Goal: Task Accomplishment & Management: Complete application form

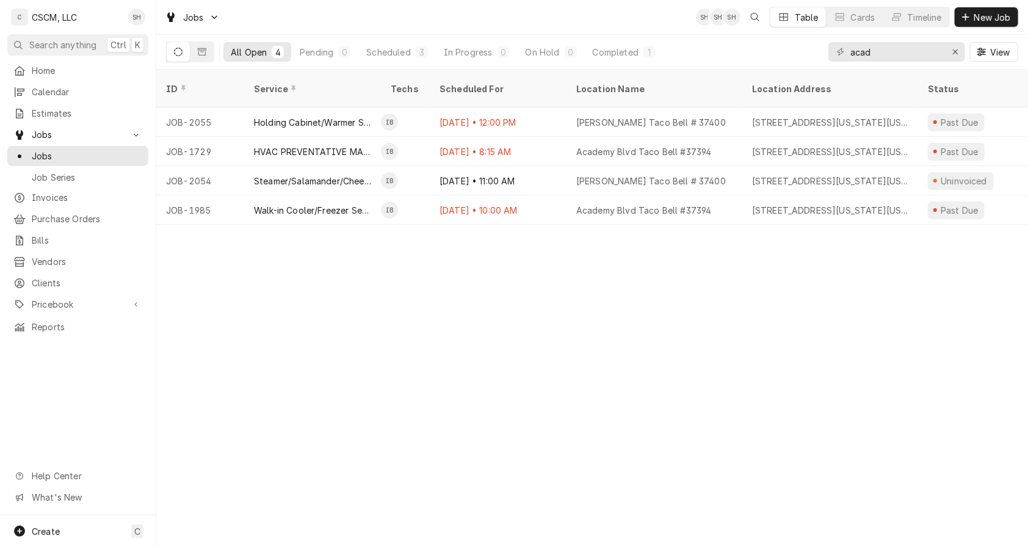
click at [977, 20] on span "New Job" at bounding box center [993, 17] width 42 height 13
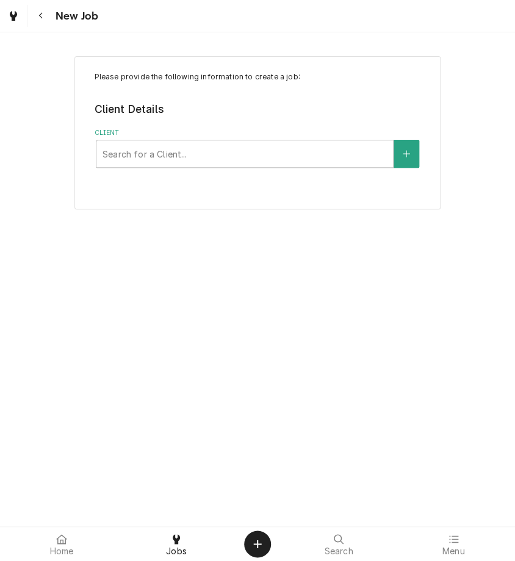
click at [219, 160] on div "Client" at bounding box center [245, 154] width 285 height 22
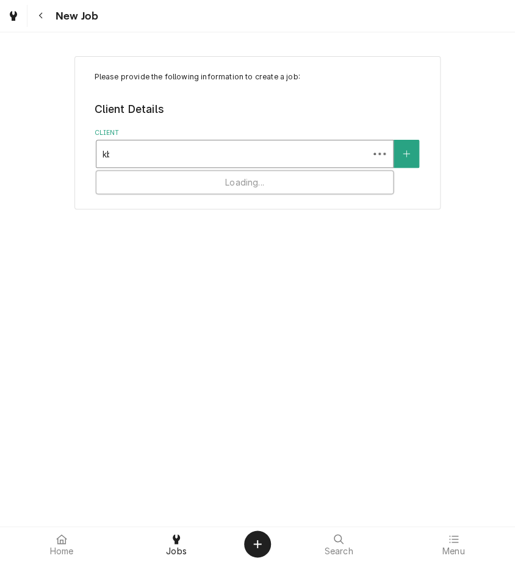
type input "kbp"
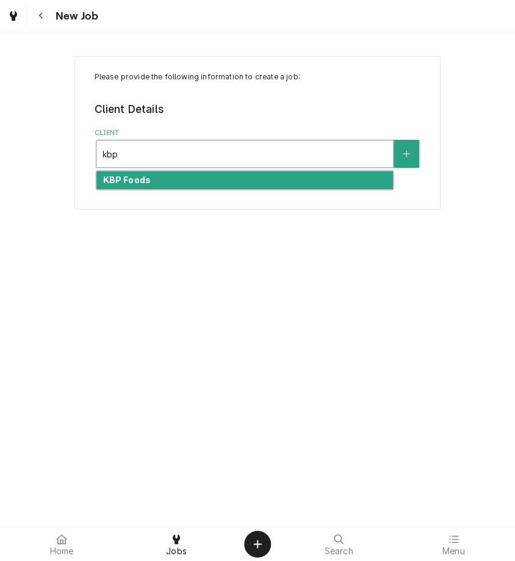
click at [214, 186] on div "KBP Foods" at bounding box center [244, 180] width 297 height 19
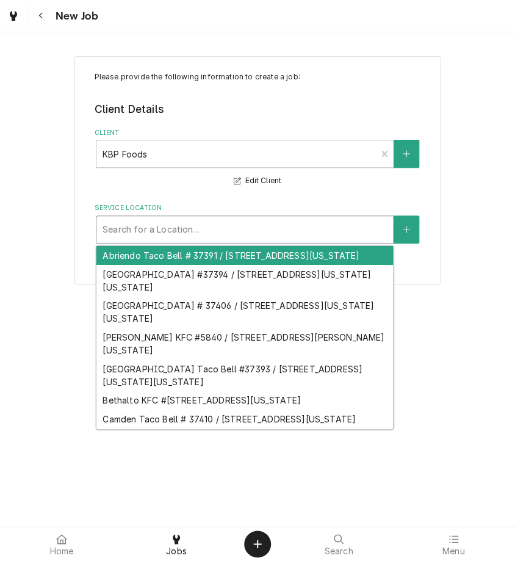
click at [165, 225] on div "Service Location" at bounding box center [245, 230] width 285 height 22
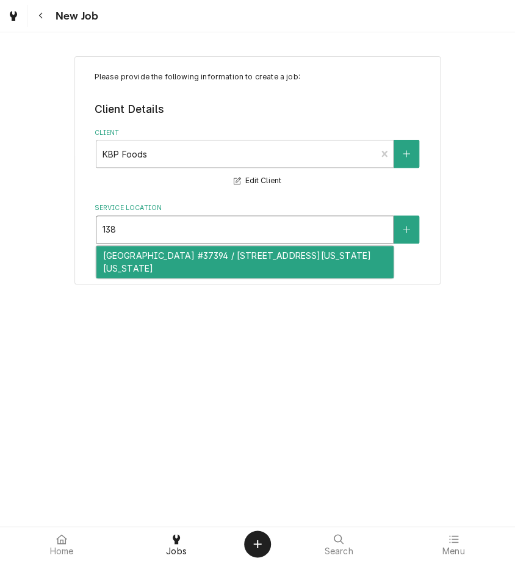
type input "1380"
click at [151, 261] on div "Academy Blvd Taco Bell #37394 / 1380 N. Academy Blvd, Colorado Springs, Colorad…" at bounding box center [244, 262] width 297 height 32
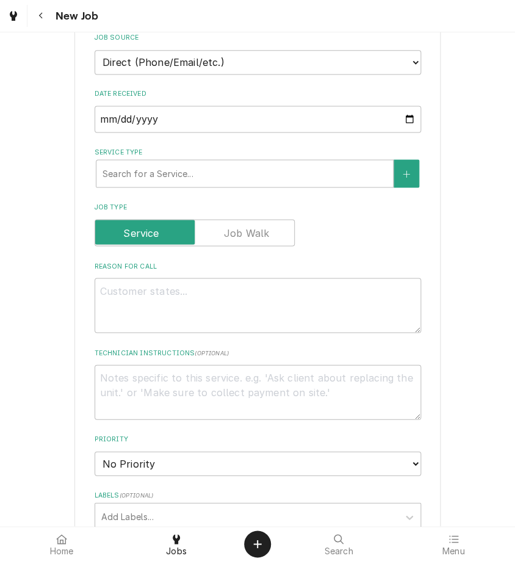
scroll to position [399, 0]
click at [154, 64] on select "Direct (Phone/Email/etc.) Other" at bounding box center [258, 61] width 327 height 24
select select "100"
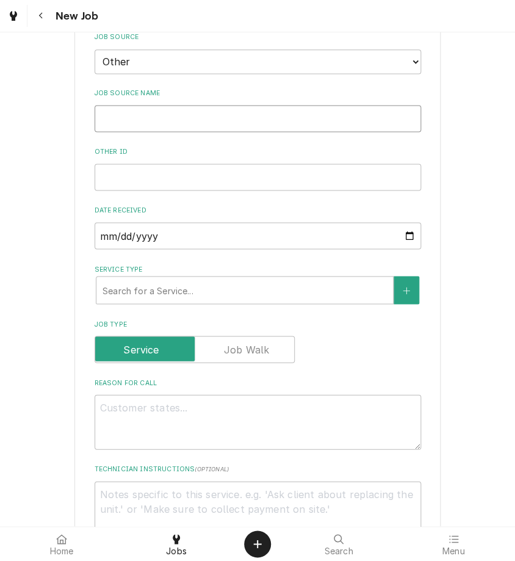
click at [139, 122] on input "Job Source Name" at bounding box center [258, 118] width 327 height 27
type textarea "x"
type input "V"
type textarea "x"
type input "Ve"
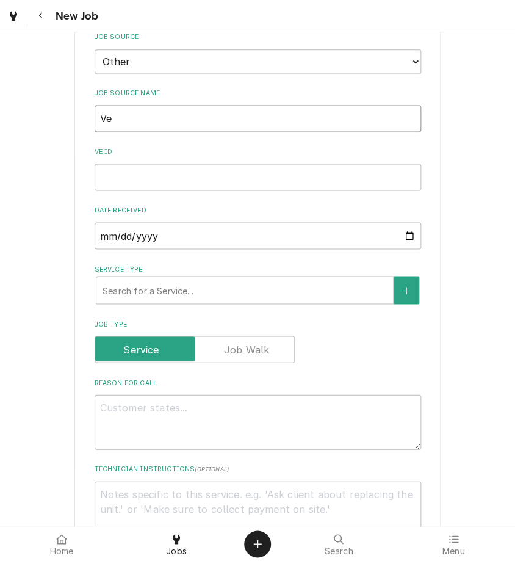
type textarea "x"
type input "Veri"
type textarea "x"
type input "Verisa"
type textarea "x"
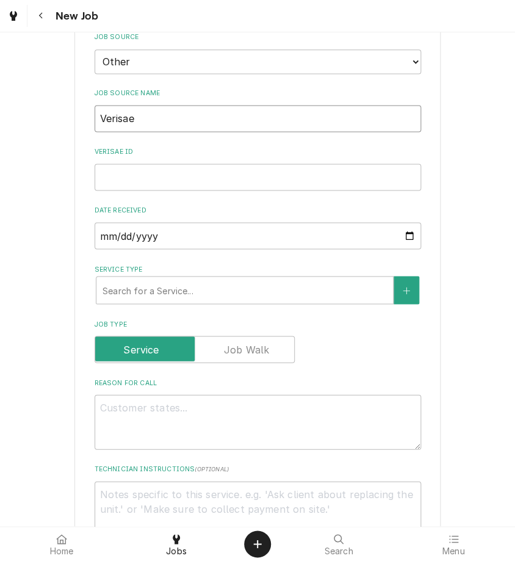
type input "Verisae"
click at [139, 169] on input "Verisae ID" at bounding box center [258, 177] width 327 height 27
paste input "71996508"
type textarea "x"
type input "71996508"
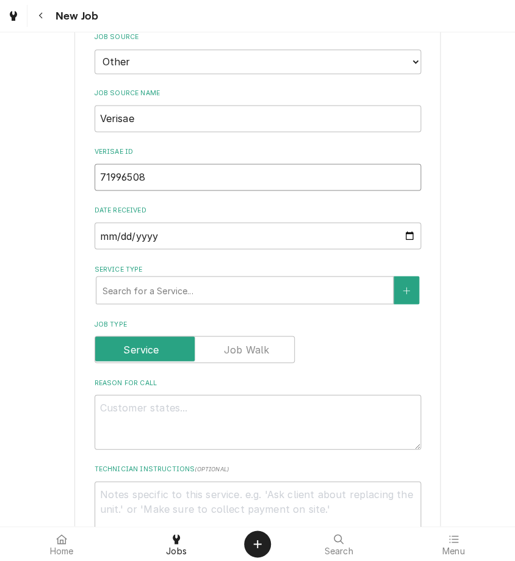
type textarea "x"
type input "71996508"
click at [176, 423] on textarea "Reason For Call" at bounding box center [258, 421] width 327 height 55
type textarea "x"
type textarea "P"
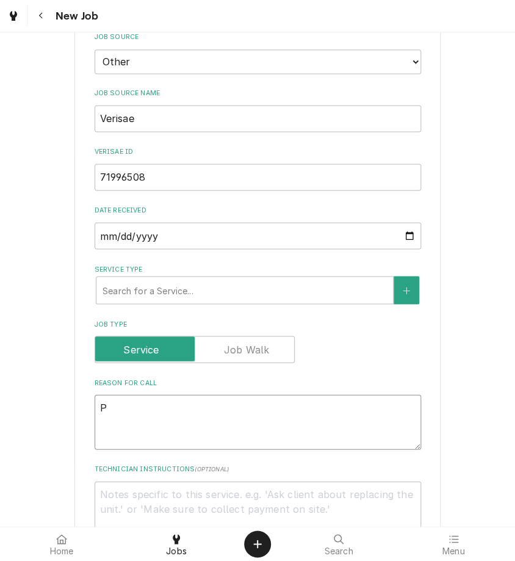
type textarea "x"
type textarea "PO"
type textarea "x"
type textarea "PO #"
type textarea "x"
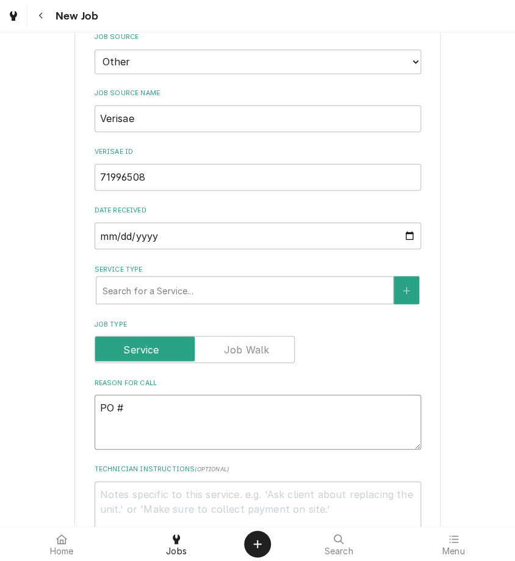
type textarea "PO #"
paste textarea "71996508"
type textarea "x"
type textarea "PO # 71996508"
type textarea "x"
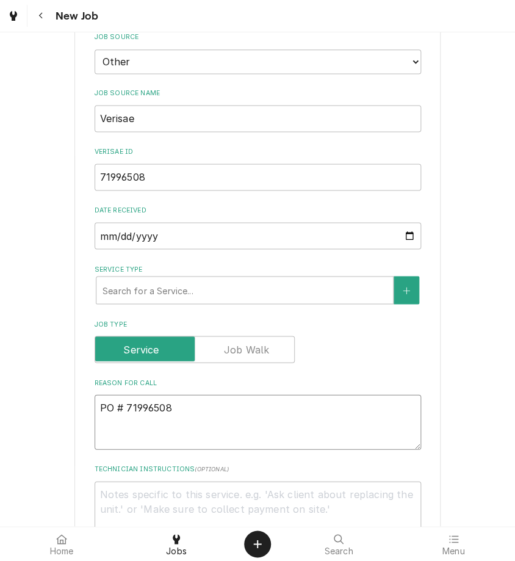
type textarea "PO # 71996508"
type textarea "x"
type textarea "PO # 71996508"
type textarea "x"
type textarea "N PO # 71996508"
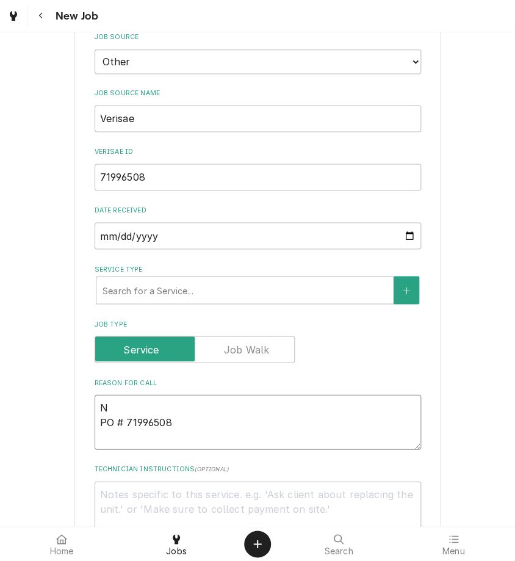
type textarea "x"
type textarea "NT PO # 71996508"
type textarea "x"
type textarea "NTE PO # 71996508"
type textarea "x"
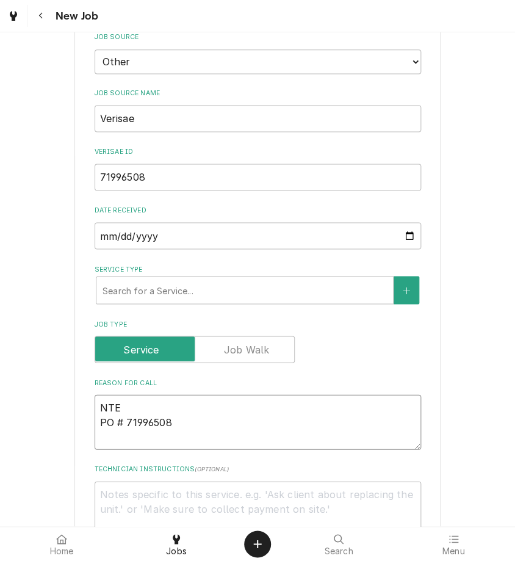
type textarea "NTE: PO # 71996508"
type textarea "x"
type textarea "NTE: PO # 71996508"
type textarea "x"
type textarea "NTE: $ PO # 71996508"
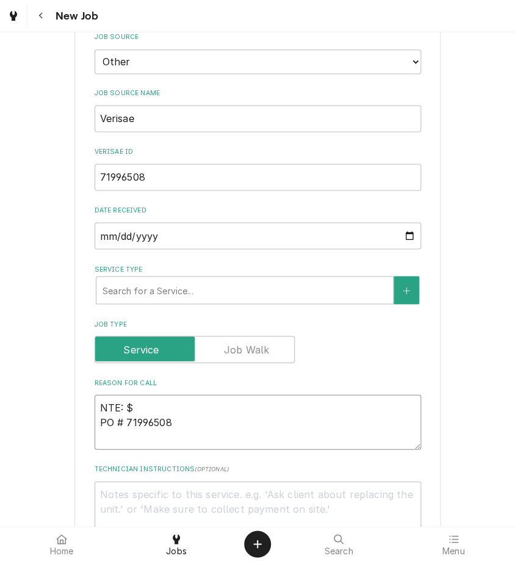
type textarea "x"
type textarea "NTE: $5 PO # 71996508"
type textarea "x"
type textarea "NTE: $50 PO # 71996508"
type textarea "x"
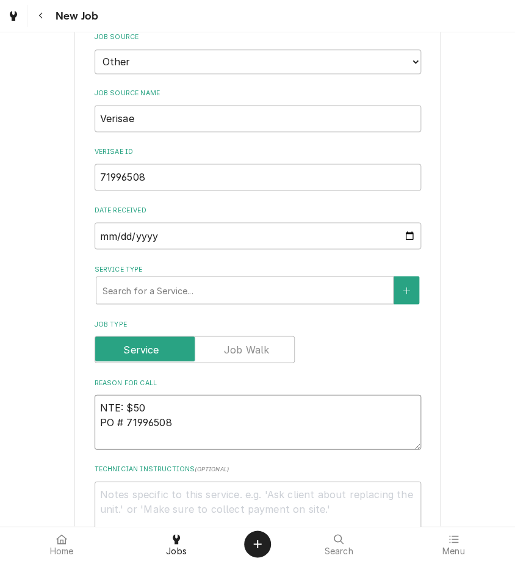
type textarea "NTE: $500 PO # 71996508"
type textarea "x"
type textarea "NTE: $500 PO # 71996508"
click at [103, 398] on textarea "NTE: $500 PO # 71996508" at bounding box center [258, 421] width 327 height 55
paste textarea "Call Description: Leak in drain pipe Isiah fixed already as damaging new paint"
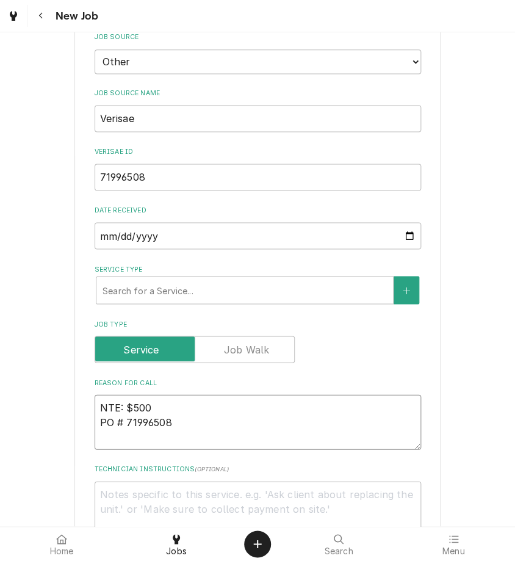
type textarea "x"
type textarea "Call Description: Leak in drain pipe Isiah fixed already as damaging new paint …"
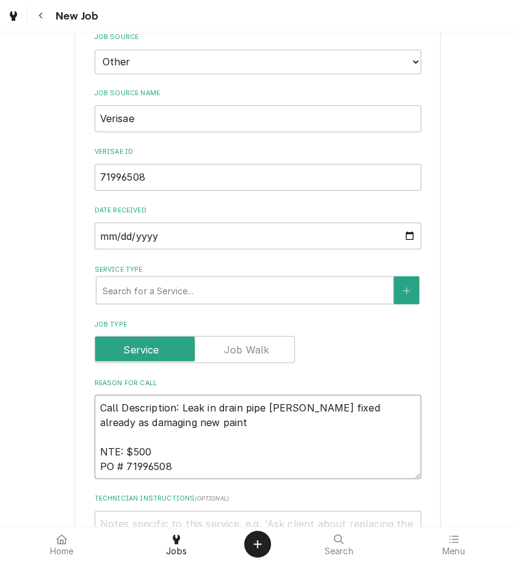
drag, startPoint x: 174, startPoint y: 404, endPoint x: -155, endPoint y: 439, distance: 331.0
click at [0, 439] on html "New Job Please provide the following information to create a job: Client Detail…" at bounding box center [257, 280] width 515 height 561
type textarea "x"
type textarea "all Description: Leak in drain pipe Isiah fixed already as damaging new paint N…"
type textarea "x"
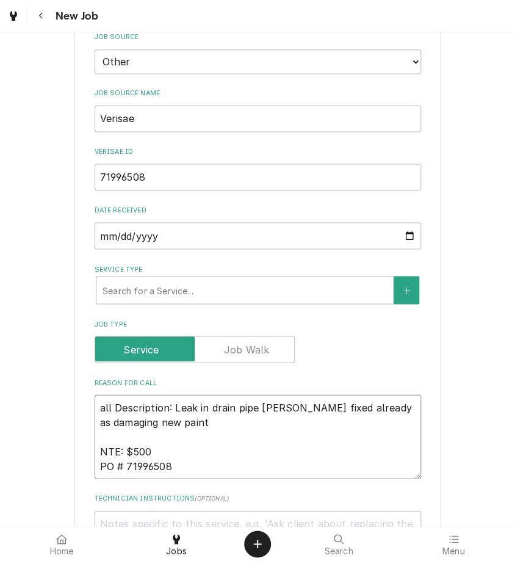
type textarea "ll Description: Leak in drain pipe Isiah fixed already as damaging new paint NT…"
type textarea "x"
type textarea "l Description: Leak in drain pipe Isiah fixed already as damaging new paint NTE…"
type textarea "x"
type textarea "Description: Leak in drain pipe Isiah fixed already as damaging new paint NTE: …"
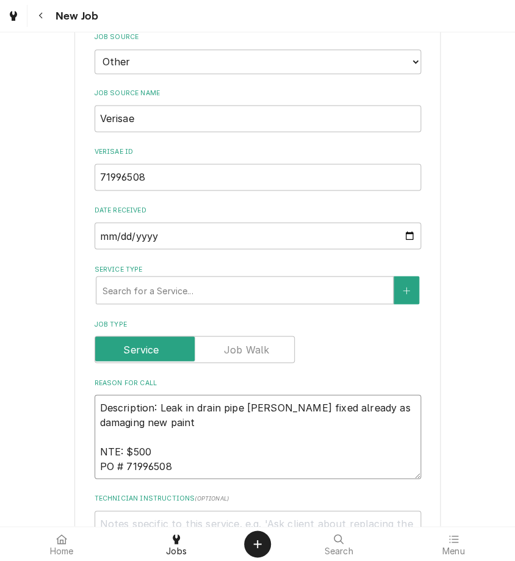
type textarea "x"
type textarea "Description: Leak in drain pipe Isiah fixed already as damaging new paint NTE: …"
type textarea "x"
type textarea "escription: Leak in drain pipe Isiah fixed already as damaging new paint NTE: $…"
type textarea "x"
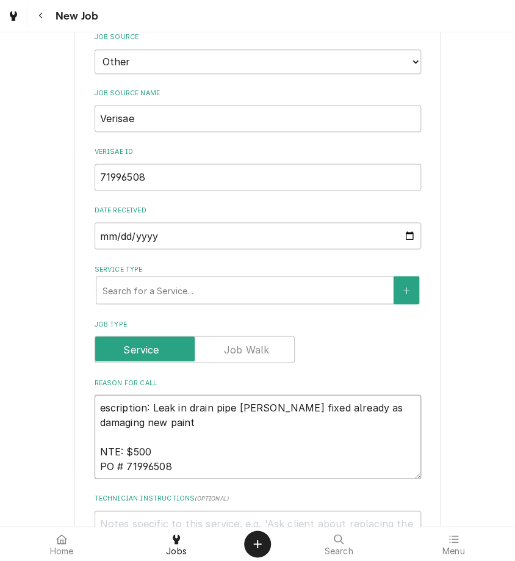
type textarea "scription: Leak in drain pipe Isiah fixed already as damaging new paint NTE: $5…"
type textarea "x"
type textarea "cription: Leak in drain pipe Isiah fixed already as damaging new paint NTE: $50…"
type textarea "x"
type textarea "ription: Leak in drain pipe Isiah fixed already as damaging new paint NTE: $500…"
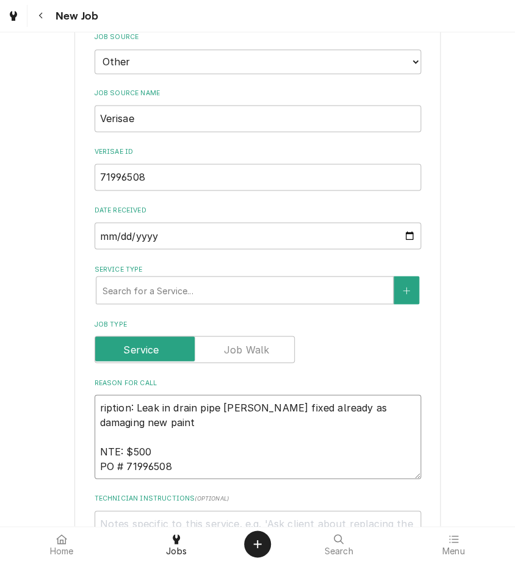
type textarea "x"
type textarea "iption: Leak in drain pipe Isiah fixed already as damaging new paint NTE: $500 …"
type textarea "x"
type textarea "ption: Leak in drain pipe Isiah fixed already as damaging new paint NTE: $500 P…"
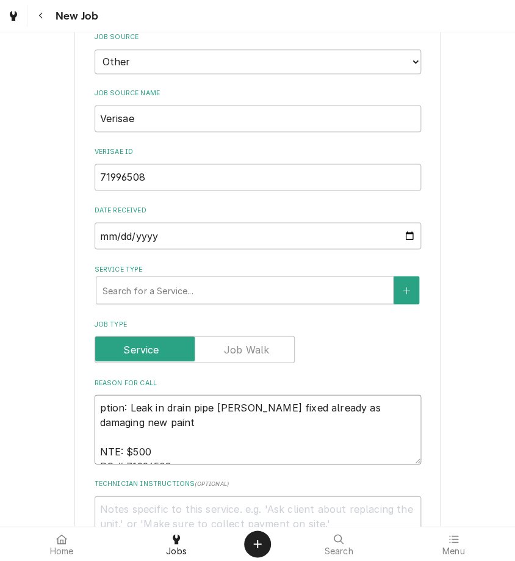
type textarea "x"
type textarea "tion: Leak in drain pipe Isiah fixed already as damaging new paint NTE: $500 PO…"
type textarea "x"
type textarea "ion: Leak in drain pipe Isiah fixed already as damaging new paint NTE: $500 PO …"
type textarea "x"
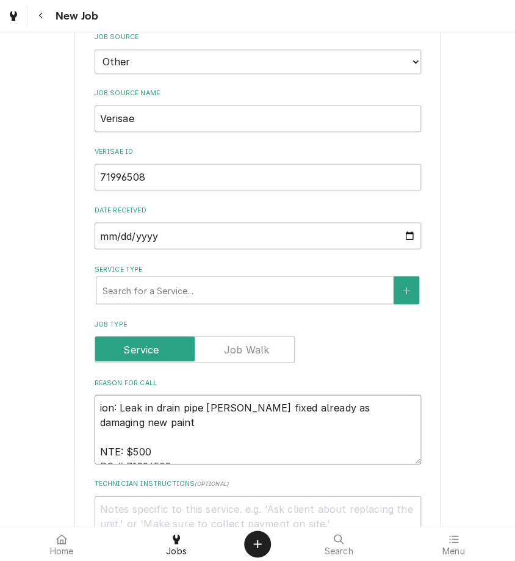
type textarea "on: Leak in drain pipe Isiah fixed already as damaging new paint NTE: $500 PO #…"
type textarea "x"
type textarea "n: Leak in drain pipe Isiah fixed already as damaging new paint NTE: $500 PO # …"
type textarea "x"
type textarea ": Leak in drain pipe Isiah fixed already as damaging new paint NTE: $500 PO # 7…"
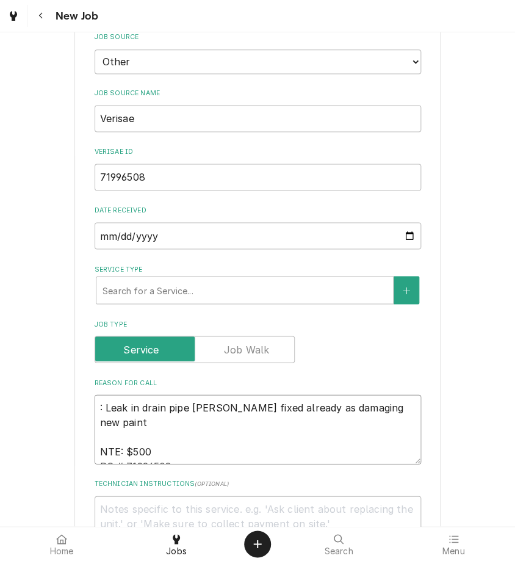
type textarea "x"
type textarea "Leak in drain pipe Isiah fixed already as damaging new paint NTE: $500 PO # 719…"
type textarea "x"
type textarea "Leak in drain pipe Isiah fixed already as damaging new paint NTE: $500 PO # 719…"
click at [183, 409] on textarea "Leak in drain pipe Isiah fixed already as damaging new paint NTE: $500 PO # 719…" at bounding box center [258, 429] width 327 height 70
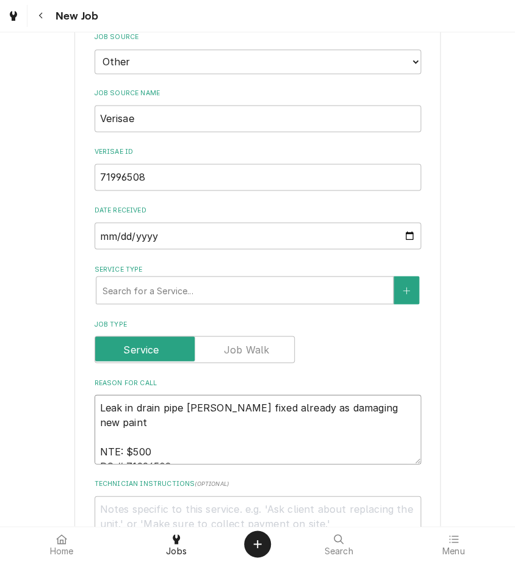
type textarea "x"
type textarea "Leak in drain pipe Isia fixed already as damaging new paint NTE: $500 PO # 7199…"
type textarea "x"
type textarea "Leak in drain pipe Isi fixed already as damaging new paint NTE: $500 PO # 71996…"
type textarea "x"
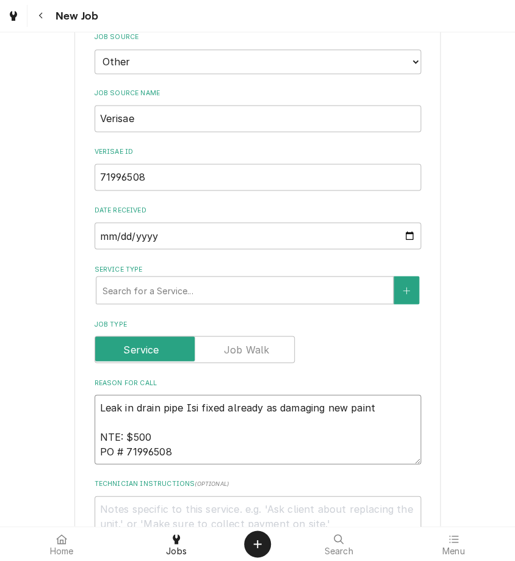
type textarea "Leak in drain pipe Is fixed already as damaging new paint NTE: $500 PO # 719965…"
type textarea "x"
type textarea "Leak in drain pipe I fixed already as damaging new paint NTE: $500 PO # 71996508"
type textarea "x"
type textarea "Leak in drain pipe IZ fixed already as damaging new paint NTE: $500 PO # 719965…"
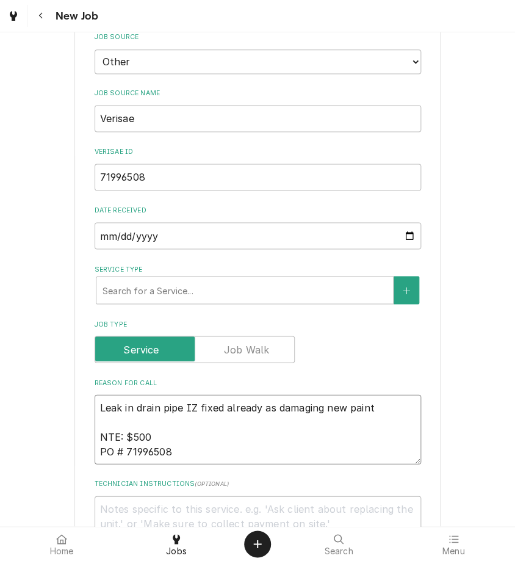
type textarea "x"
type textarea "Leak in drain pipe IZA fixed already as damaging new paint NTE: $500 PO # 71996…"
type textarea "x"
type textarea "Leak in drain pipe IZAI fixed already as damaging new paint NTE: $500 PO # 7199…"
type textarea "x"
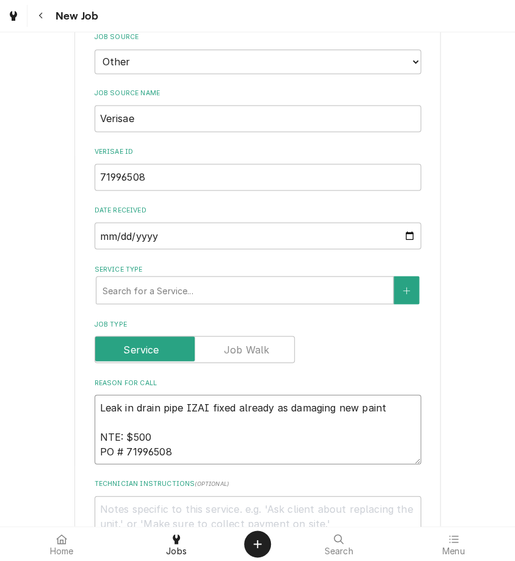
type textarea "Leak in drain pipe IZAIA fixed already as damaging new paint NTE: $500 PO # 719…"
type textarea "x"
type textarea "Leak in drain pipe IZAI fixed already as damaging new paint NTE: $500 PO # 7199…"
type textarea "x"
type textarea "Leak in drain pipe IZA fixed already as damaging new paint NTE: $500 PO # 71996…"
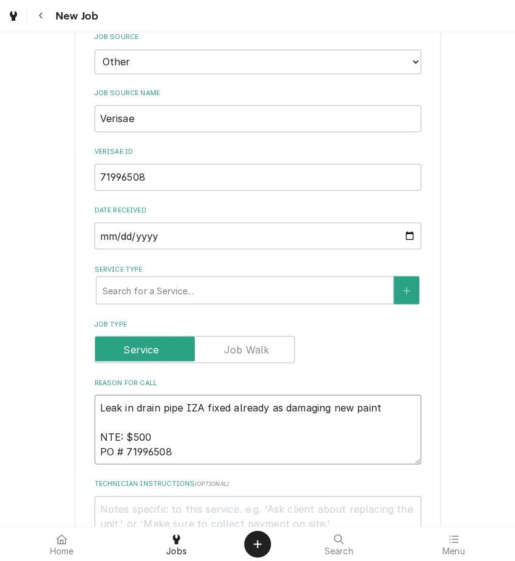
type textarea "x"
type textarea "Leak in drain pipe IZ fixed already as damaging new paint NTE: $500 PO # 719965…"
type textarea "x"
type textarea "Leak in drain pipe I fixed already as damaging new paint NTE: $500 PO # 71996508"
type textarea "x"
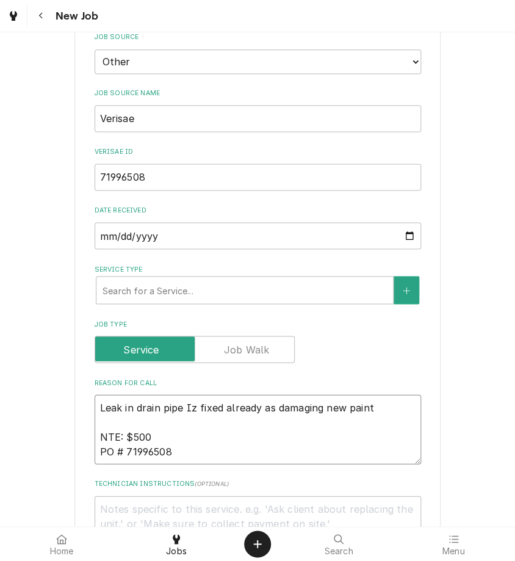
type textarea "Leak in drain pipe Iza fixed already as damaging new paint NTE: $500 PO # 71996…"
type textarea "x"
type textarea "Leak in drain pipe Izai fixed already as damaging new paint NTE: $500 PO # 7199…"
type textarea "x"
type textarea "Leak in drain pipe Izaia fixed already as damaging new paint NTE: $500 PO # 719…"
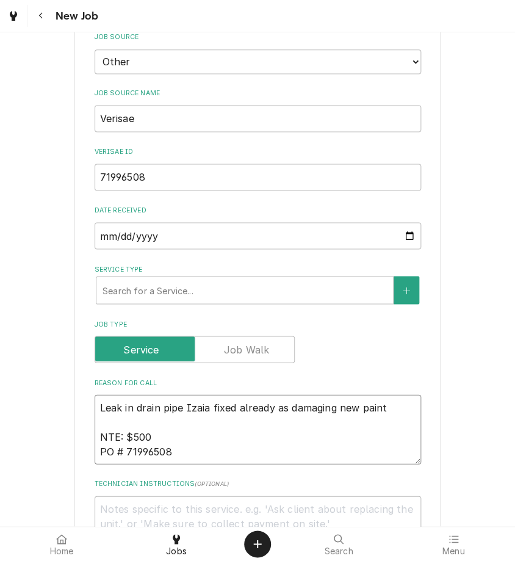
click at [120, 421] on textarea "Leak in drain pipe Izaia fixed already as damaging new paint NTE: $500 PO # 719…" at bounding box center [258, 429] width 327 height 70
type textarea "x"
type textarea "Leak in drain pipe Izaia fixed already as damaging new paint NTE: $500 PO # 719…"
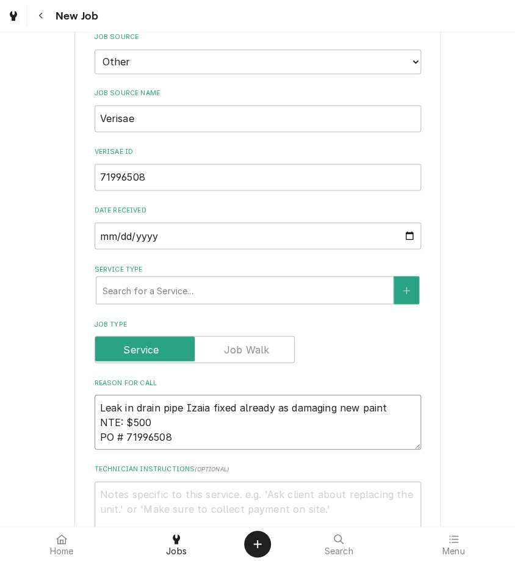
type textarea "x"
type textarea "Leak in drain pipe Izaia fixed already as damaging new paint NTE: $500 PO # 719…"
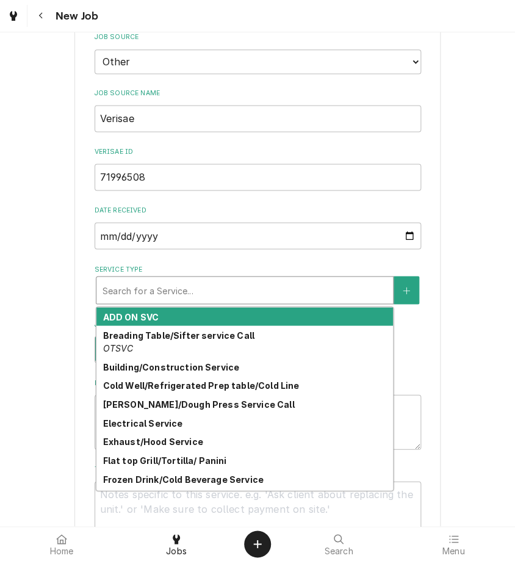
click at [117, 283] on div "Service Type" at bounding box center [245, 290] width 285 height 22
type textarea "x"
type input "w"
type textarea "x"
type input "wa"
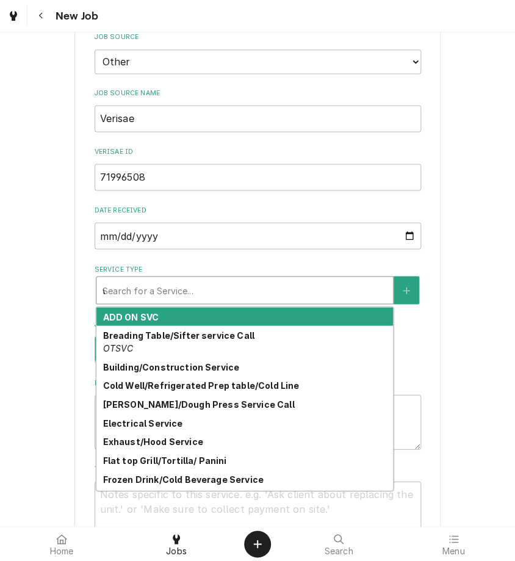
type textarea "x"
type input "wal"
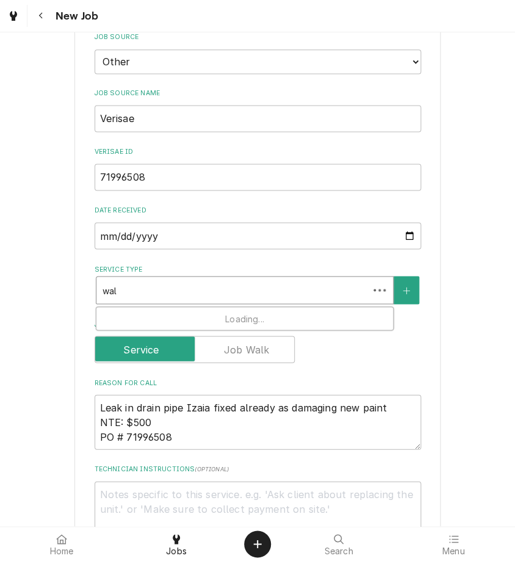
type textarea "x"
type input "walk"
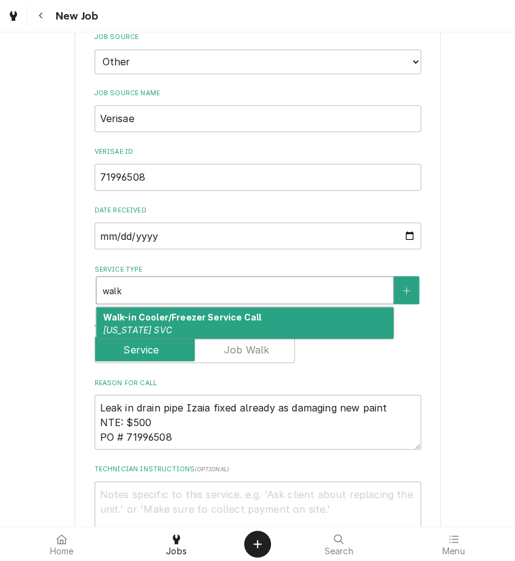
click at [131, 321] on div "Walk-in Cooler/Freezer Service Call Colorado SVC" at bounding box center [244, 323] width 297 height 32
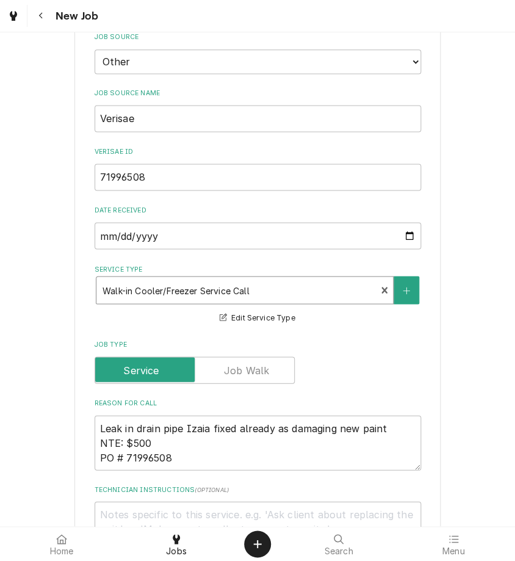
type textarea "x"
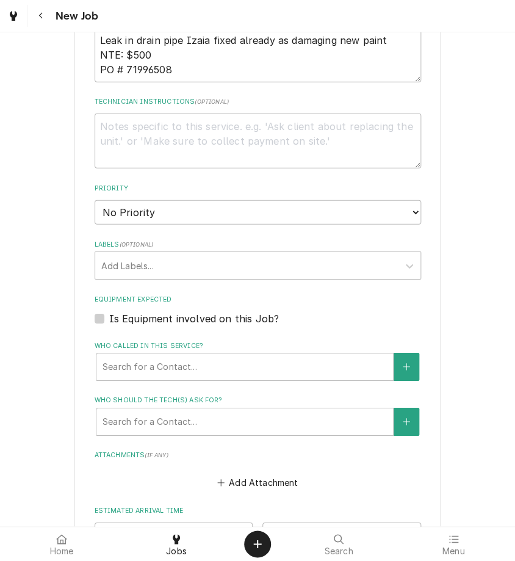
scroll to position [787, 0]
click at [122, 206] on select "No Priority Urgent High Medium Low" at bounding box center [258, 212] width 327 height 24
select select "4"
click at [95, 200] on select "No Priority Urgent High Medium Low" at bounding box center [258, 212] width 327 height 24
type textarea "x"
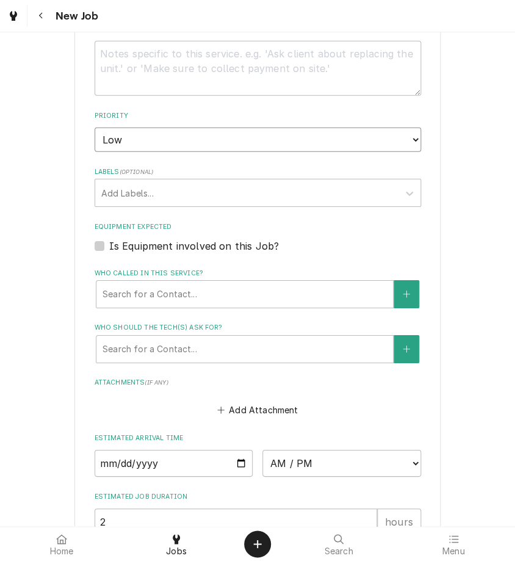
scroll to position [860, 0]
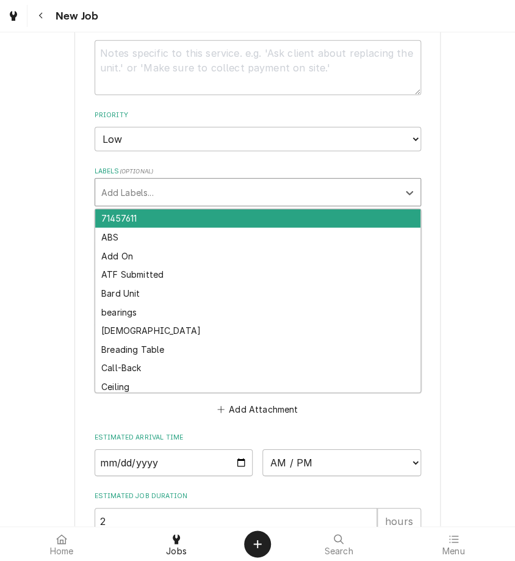
click at [170, 181] on div "Labels" at bounding box center [246, 192] width 291 height 22
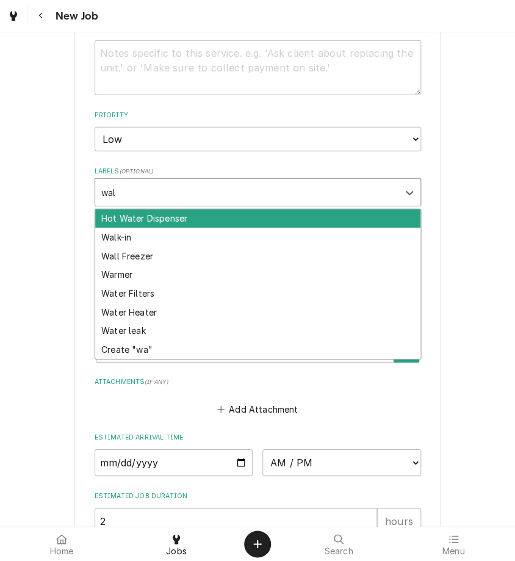
type input "walk"
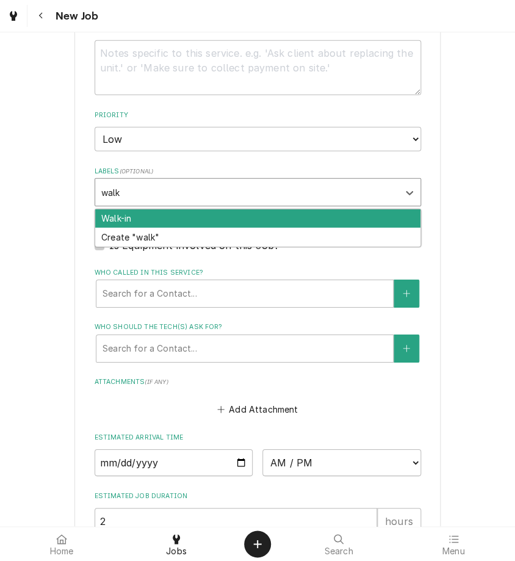
click at [173, 217] on div "Walk-in" at bounding box center [257, 218] width 325 height 19
type textarea "x"
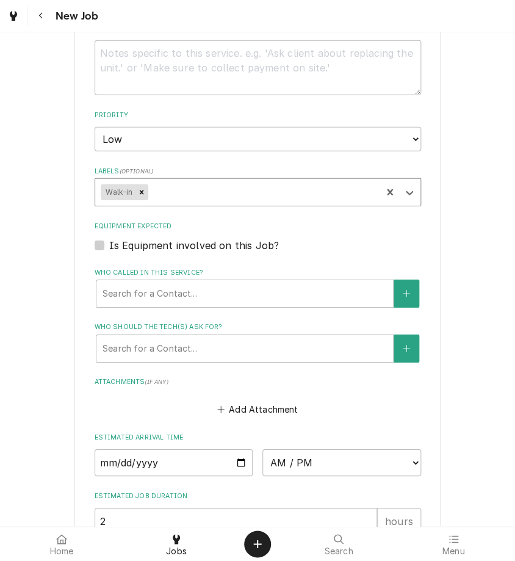
type textarea "x"
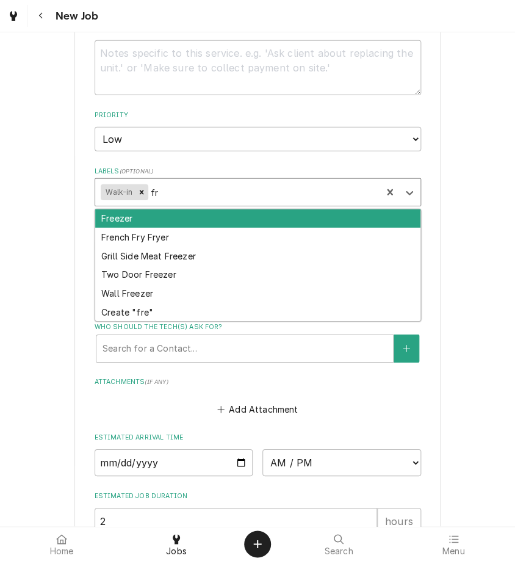
type input "f"
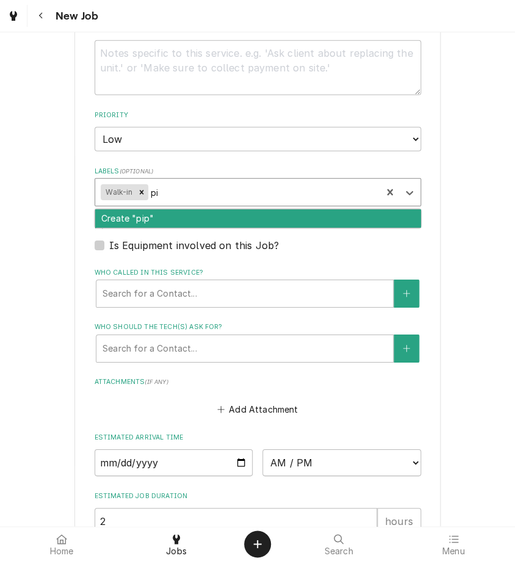
type input "p"
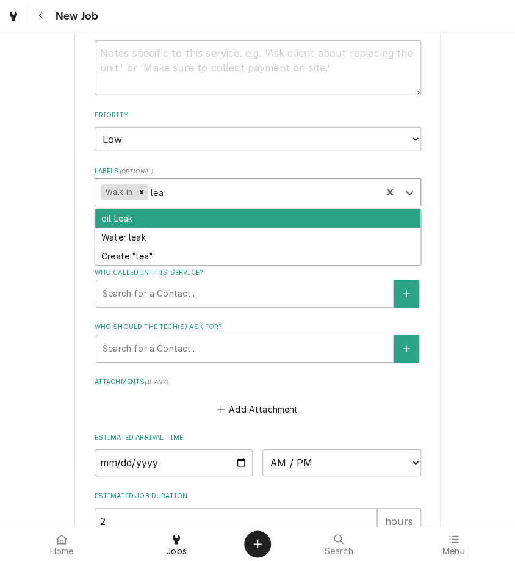
type input "leak"
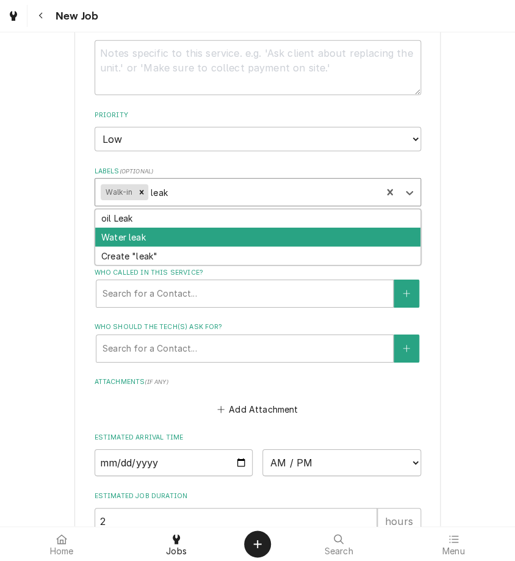
click at [171, 239] on div "Water leak" at bounding box center [257, 237] width 325 height 19
type textarea "x"
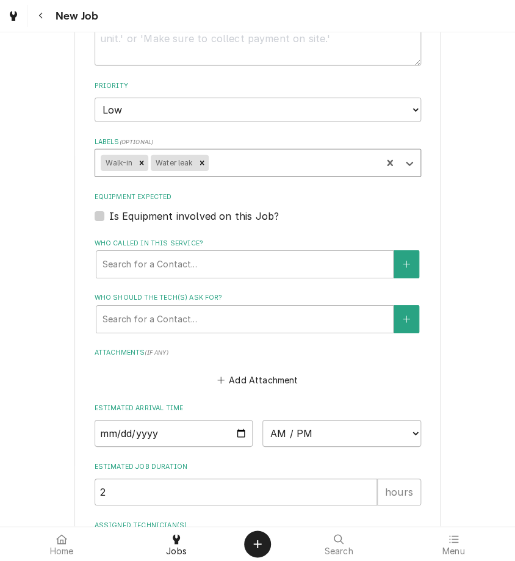
scroll to position [889, 0]
click at [239, 259] on div "Who called in this service?" at bounding box center [245, 264] width 285 height 22
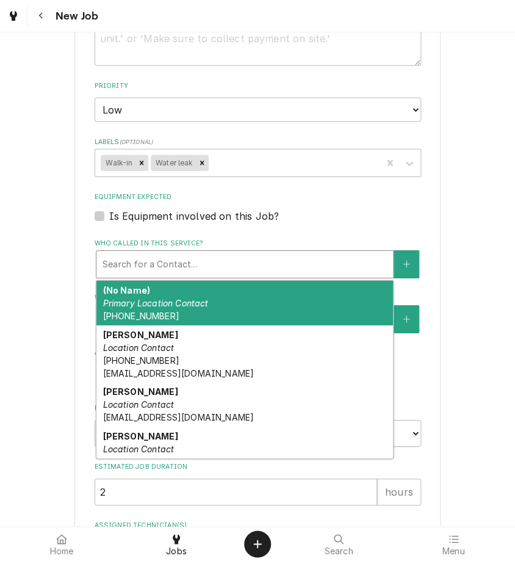
type textarea "x"
type input "j"
type textarea "x"
type input "jo"
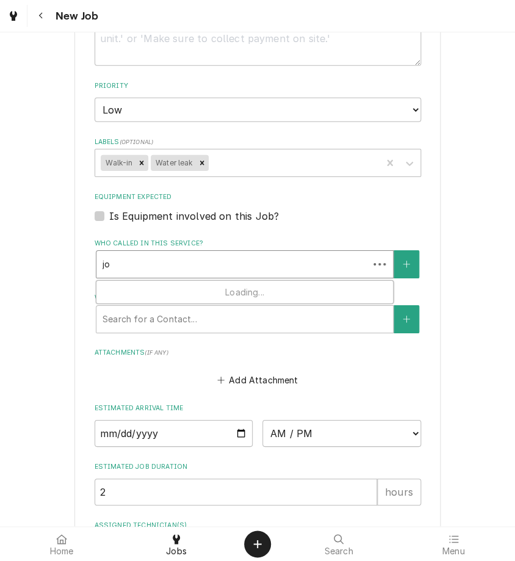
type textarea "x"
type input "joe"
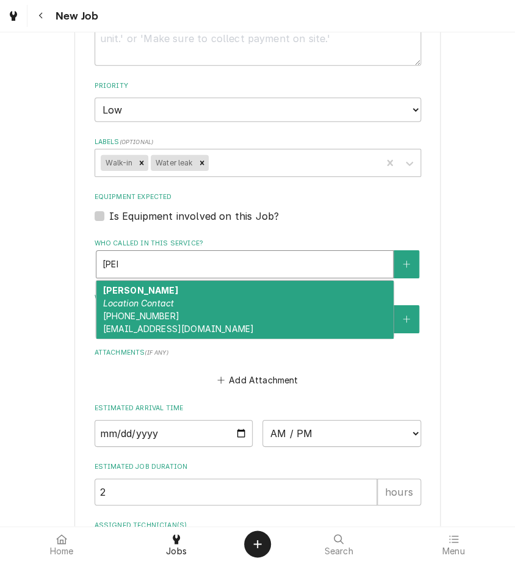
click at [186, 300] on div "Joe Schmidt Location Contact (813) 956-2726 jschmidt@kbpfoods.com" at bounding box center [244, 309] width 297 height 57
type textarea "x"
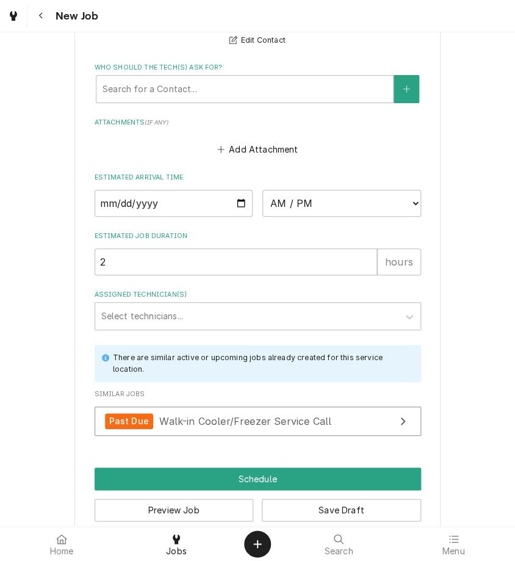
scroll to position [1141, 0]
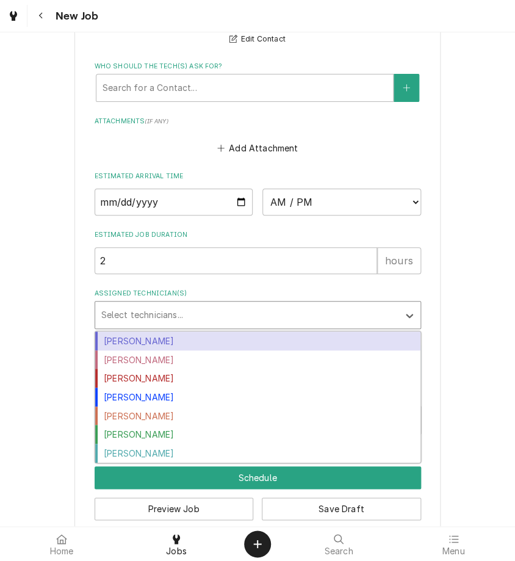
click at [145, 316] on div "Assigned Technician(s)" at bounding box center [246, 315] width 291 height 22
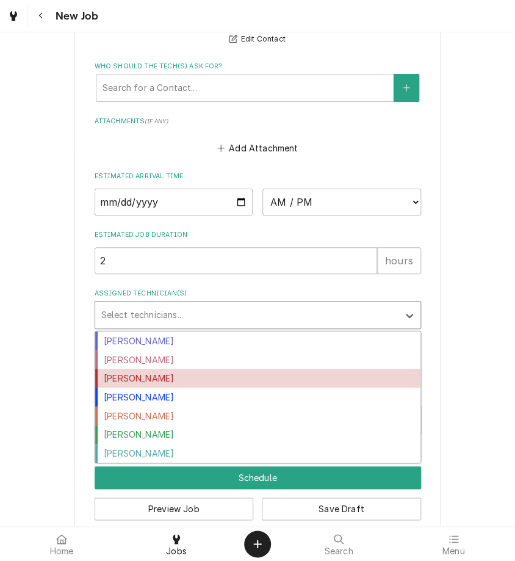
click at [137, 377] on div "Izaia Bain" at bounding box center [257, 378] width 325 height 19
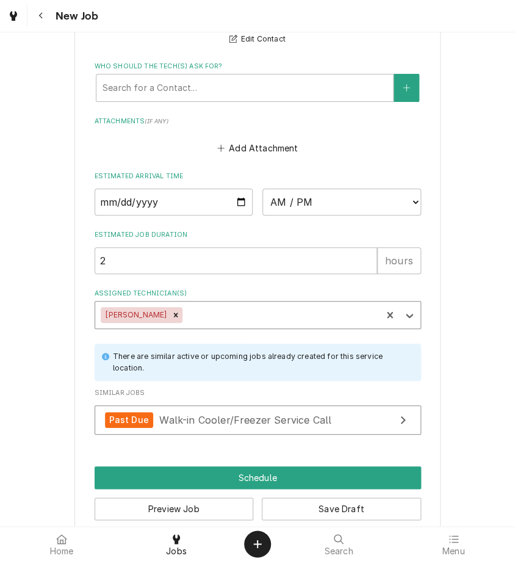
type textarea "x"
click at [293, 194] on select "AM / PM 6:00 AM 6:15 AM 6:30 AM 6:45 AM 7:00 AM 7:15 AM 7:30 AM 7:45 AM 8:00 AM…" at bounding box center [342, 202] width 159 height 27
select select "10:00:00"
click at [263, 189] on select "AM / PM 6:00 AM 6:15 AM 6:30 AM 6:45 AM 7:00 AM 7:15 AM 7:30 AM 7:45 AM 8:00 AM…" at bounding box center [342, 202] width 159 height 27
type textarea "x"
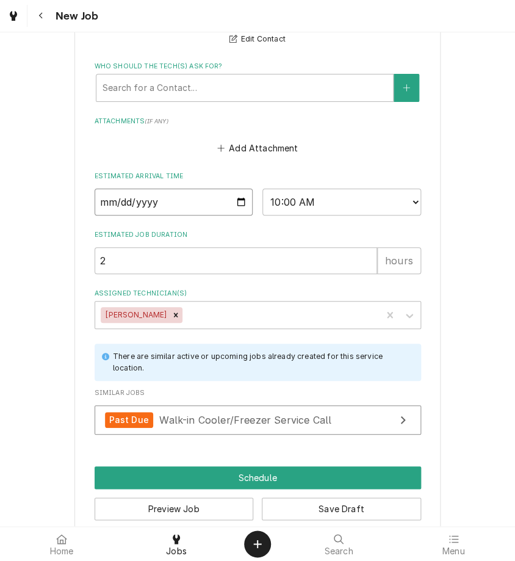
click at [234, 198] on input "Date" at bounding box center [174, 202] width 159 height 27
type input "2025-08-28"
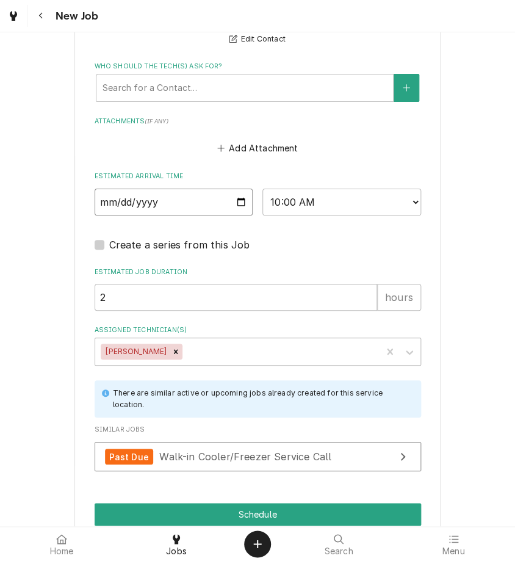
type textarea "x"
click at [238, 197] on input "2025-08-28" at bounding box center [174, 202] width 159 height 27
type input "2025-08-21"
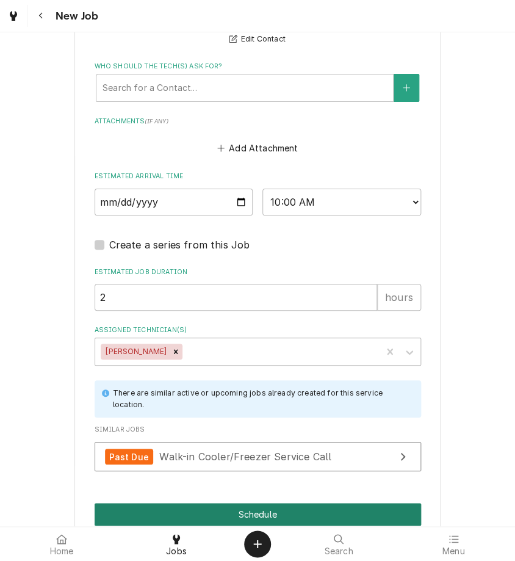
click at [167, 509] on button "Schedule" at bounding box center [258, 514] width 327 height 23
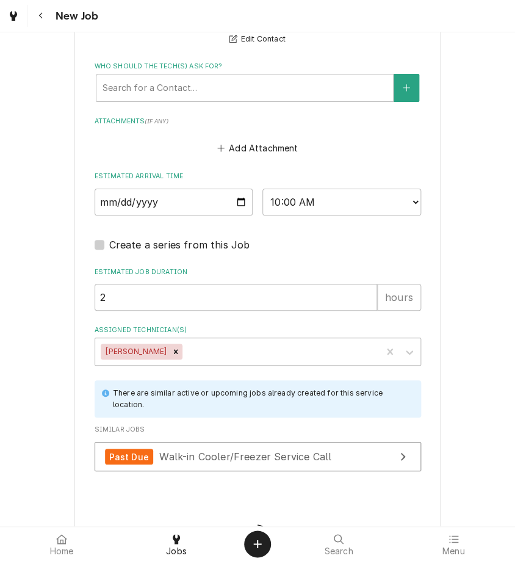
type textarea "x"
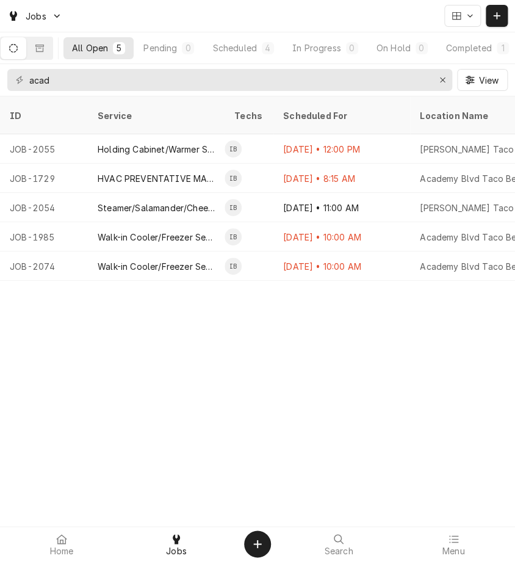
click at [195, 366] on div "ID Service Techs Scheduled For Location Name Location Address Status Priority D…" at bounding box center [257, 328] width 515 height 465
click at [157, 427] on div "ID Service Techs Scheduled For Location Name Location Address Status Priority D…" at bounding box center [257, 328] width 515 height 465
